Goal: Find specific page/section: Find specific page/section

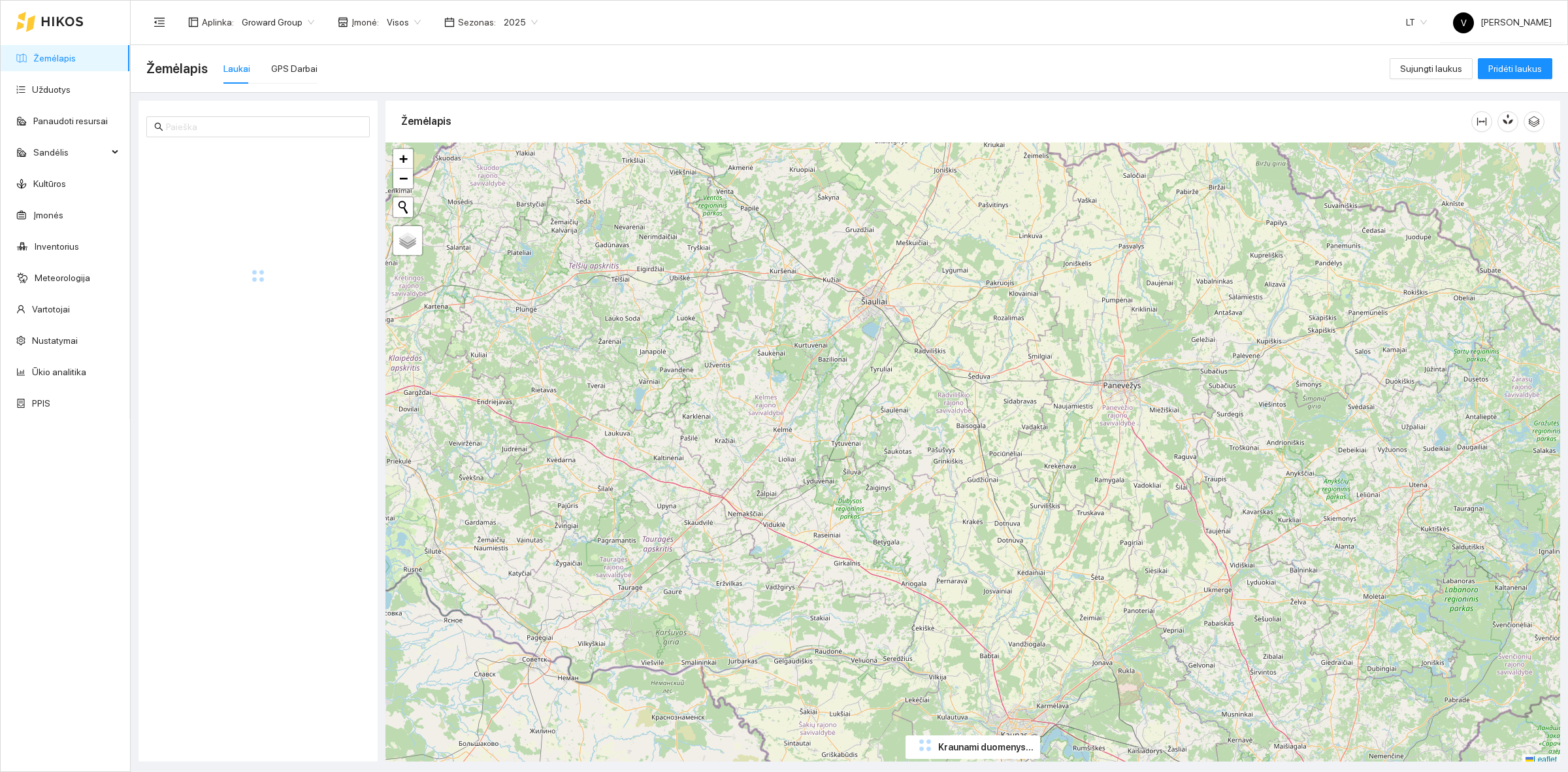
scroll to position [4, 0]
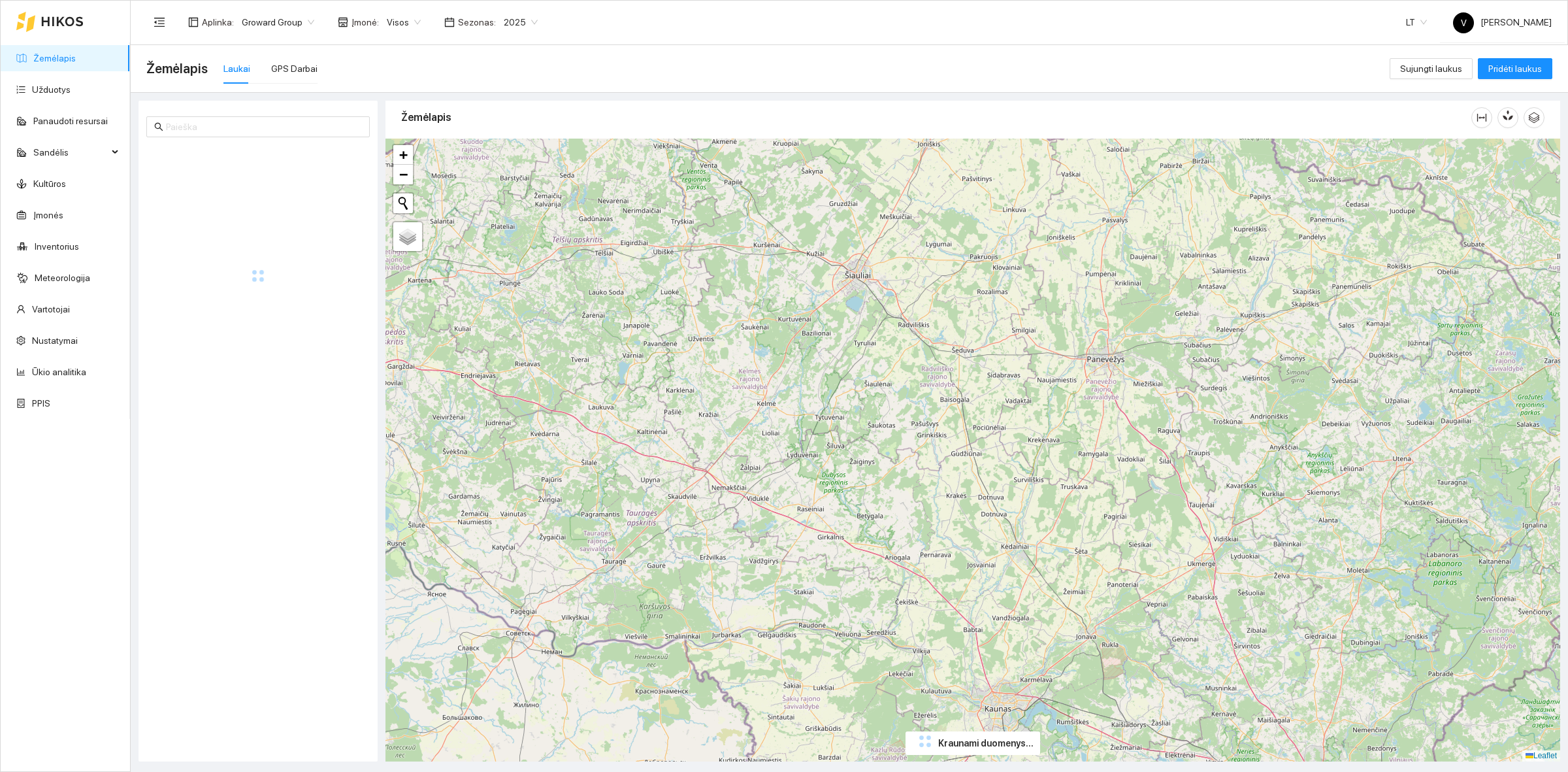
drag, startPoint x: 923, startPoint y: 481, endPoint x: 916, endPoint y: 475, distance: 9.2
click at [916, 475] on div "+ − Nieko nerasta. Bandykite dar kartą. Žemėlapis Palydovas Leaflet" at bounding box center [973, 450] width 1175 height 623
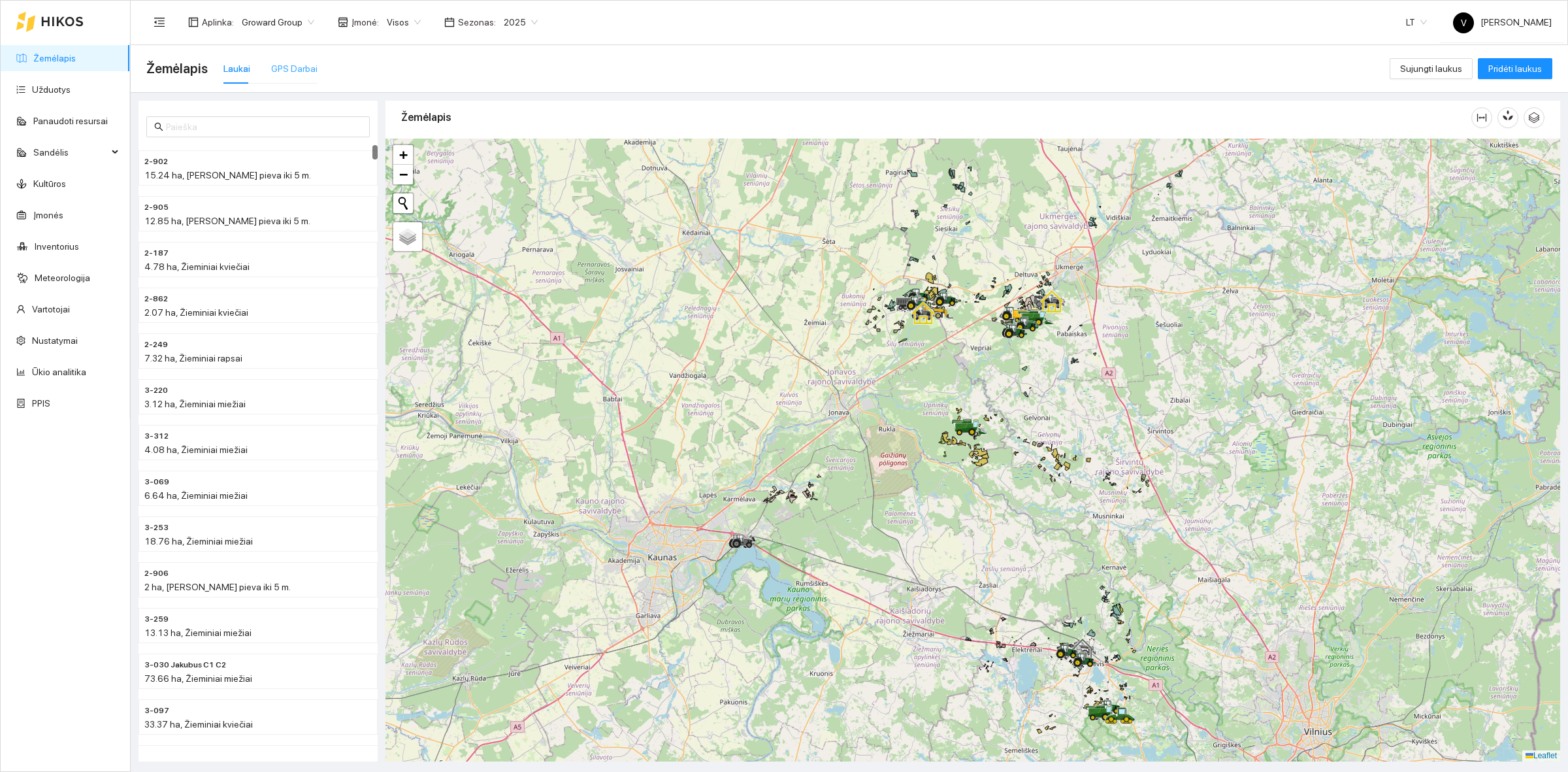
click at [273, 59] on div "GPS Darbai" at bounding box center [294, 68] width 47 height 30
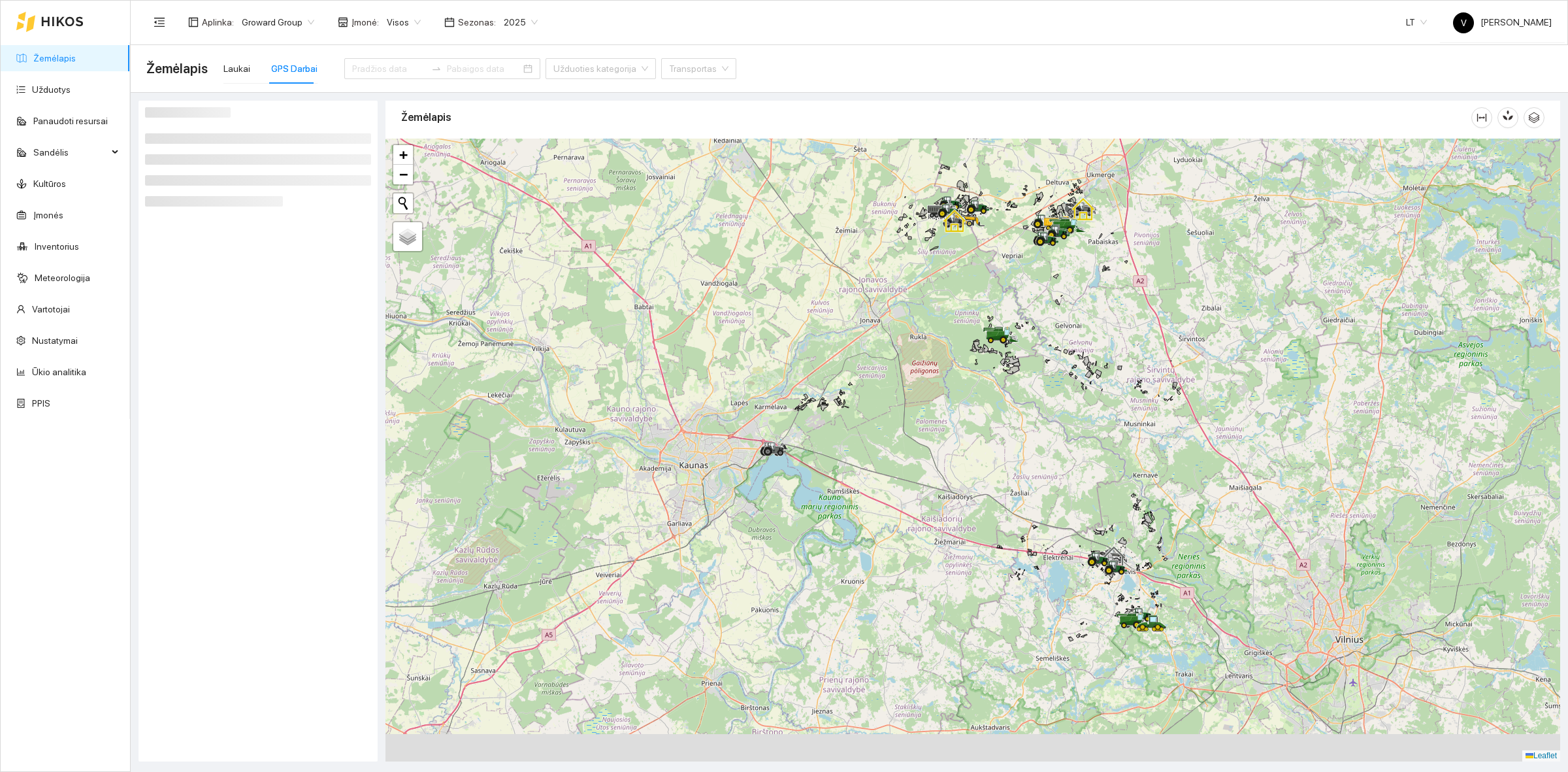
drag, startPoint x: 1057, startPoint y: 466, endPoint x: 1093, endPoint y: 392, distance: 82.3
click at [1090, 404] on div at bounding box center [973, 450] width 1175 height 623
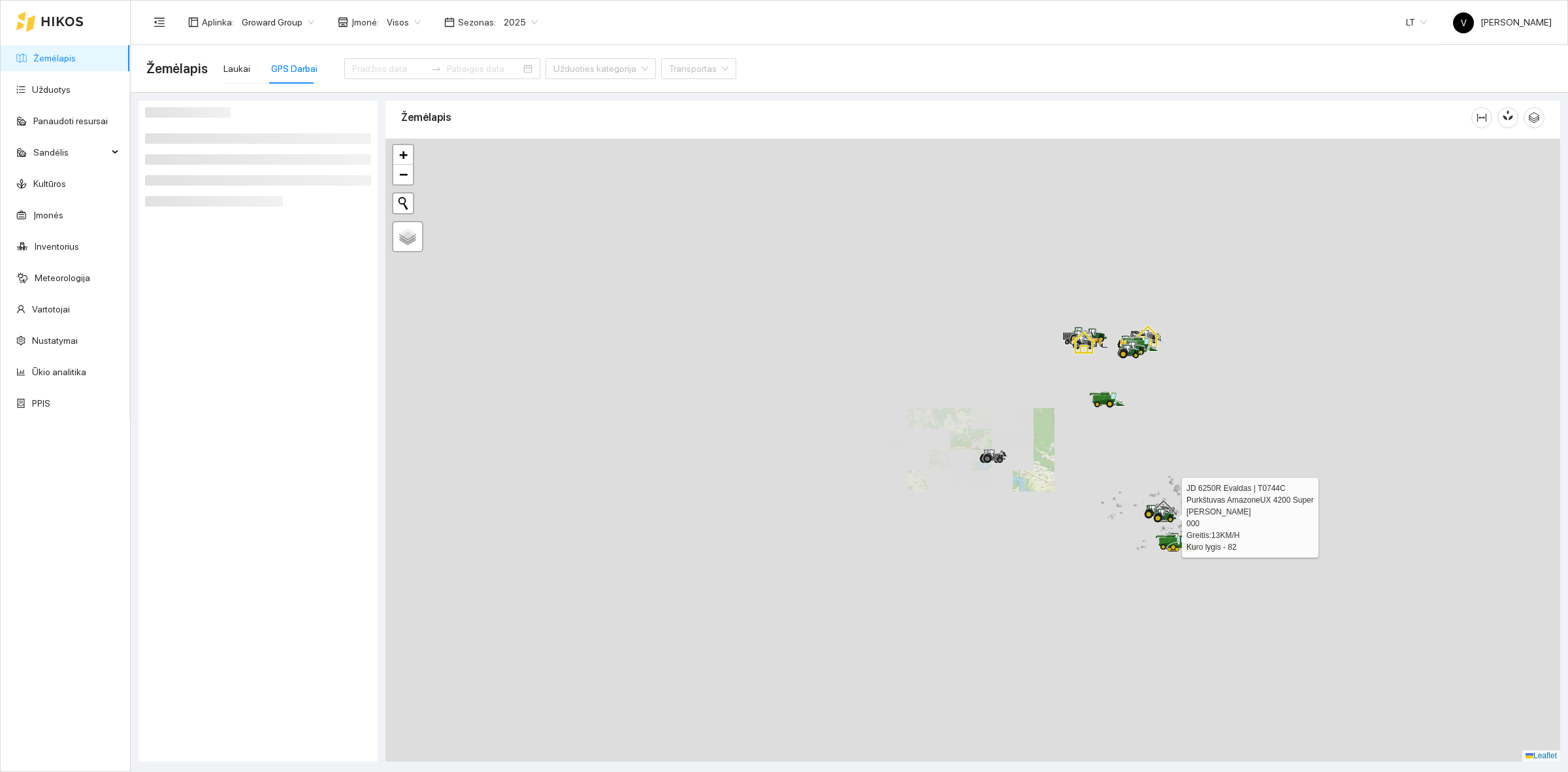
click at [1138, 505] on div at bounding box center [973, 450] width 1175 height 623
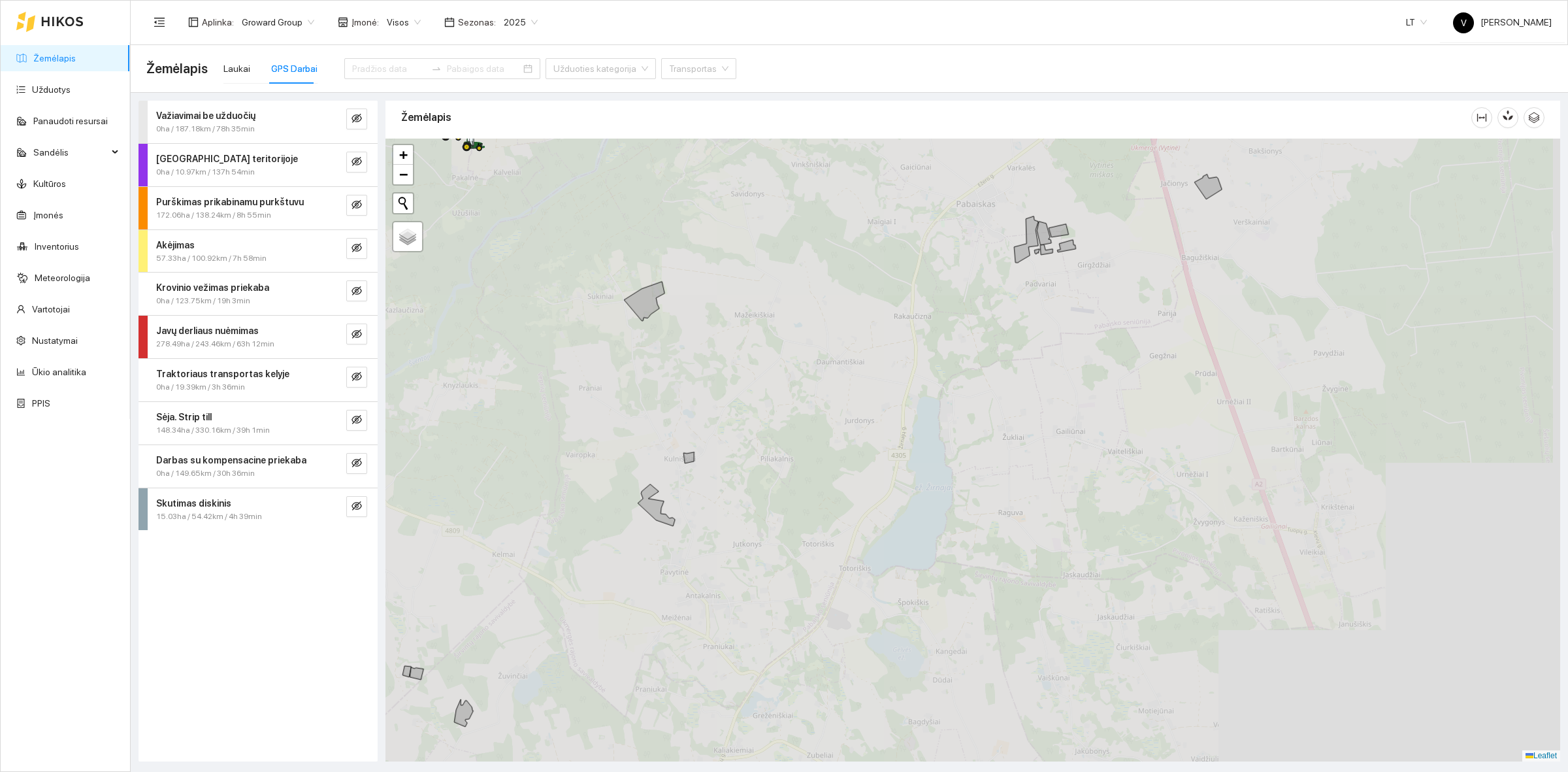
click at [1137, 371] on div at bounding box center [973, 450] width 1175 height 623
